Goal: Navigation & Orientation: Find specific page/section

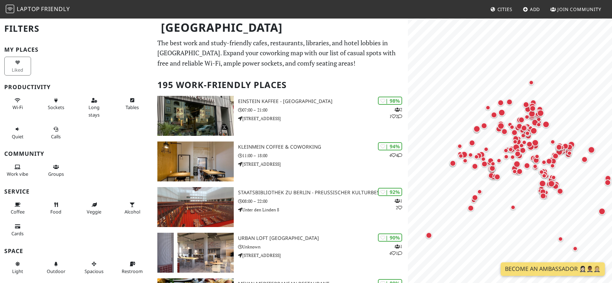
scroll to position [11, 0]
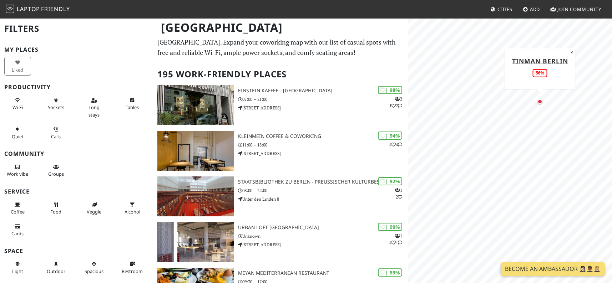
click at [540, 102] on div "Map marker" at bounding box center [539, 101] width 5 height 5
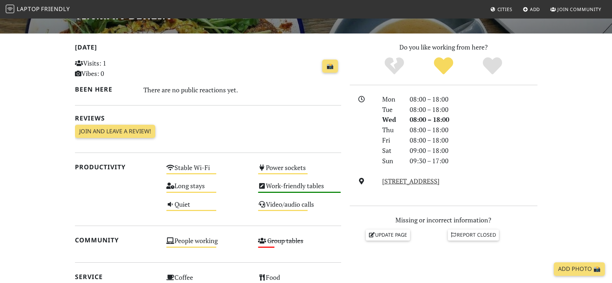
scroll to position [134, 0]
